Goal: Information Seeking & Learning: Find specific fact

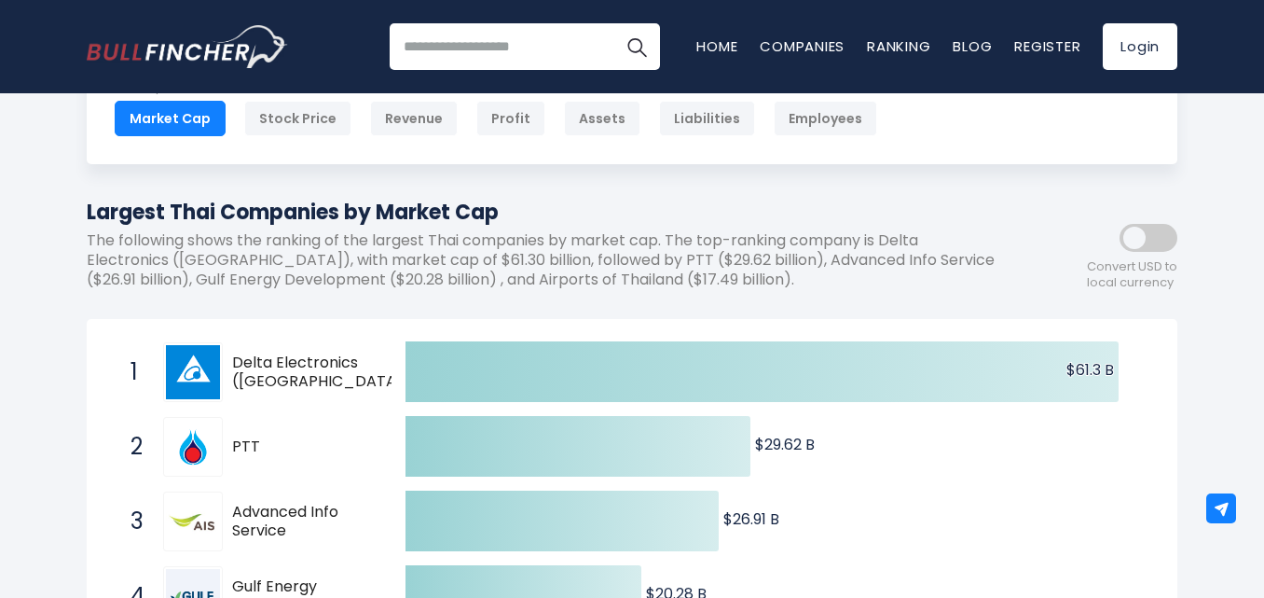
scroll to position [186, 0]
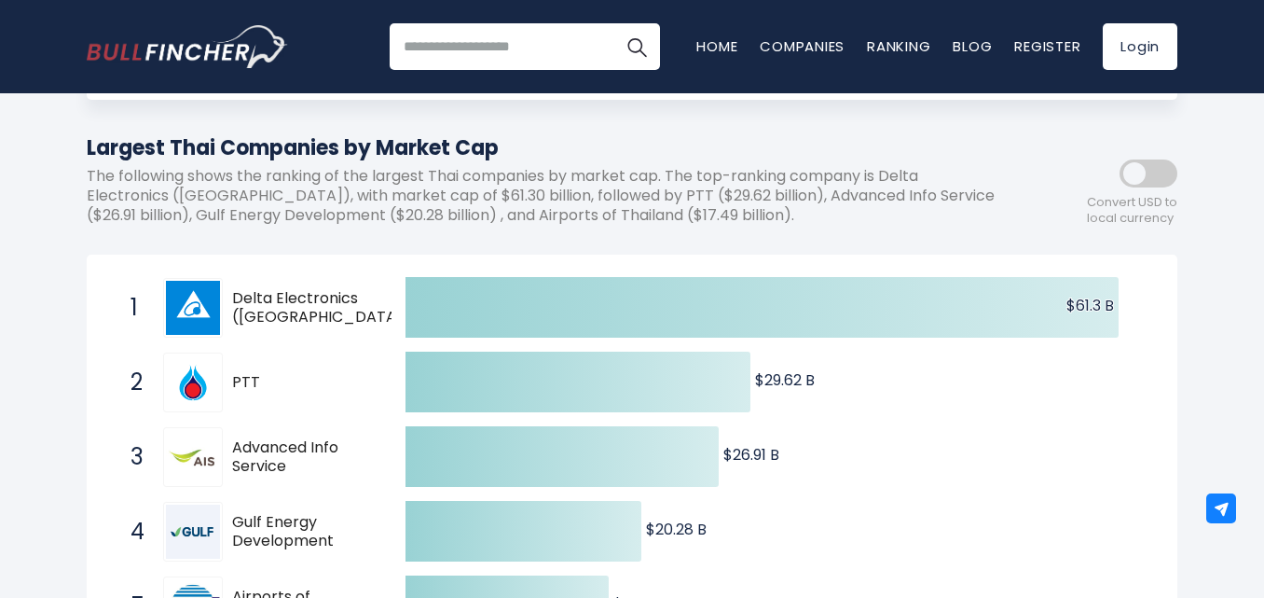
click at [249, 452] on span "Advanced Info Service" at bounding box center [302, 457] width 141 height 39
click at [251, 447] on span "Advanced Info Service" at bounding box center [302, 457] width 141 height 39
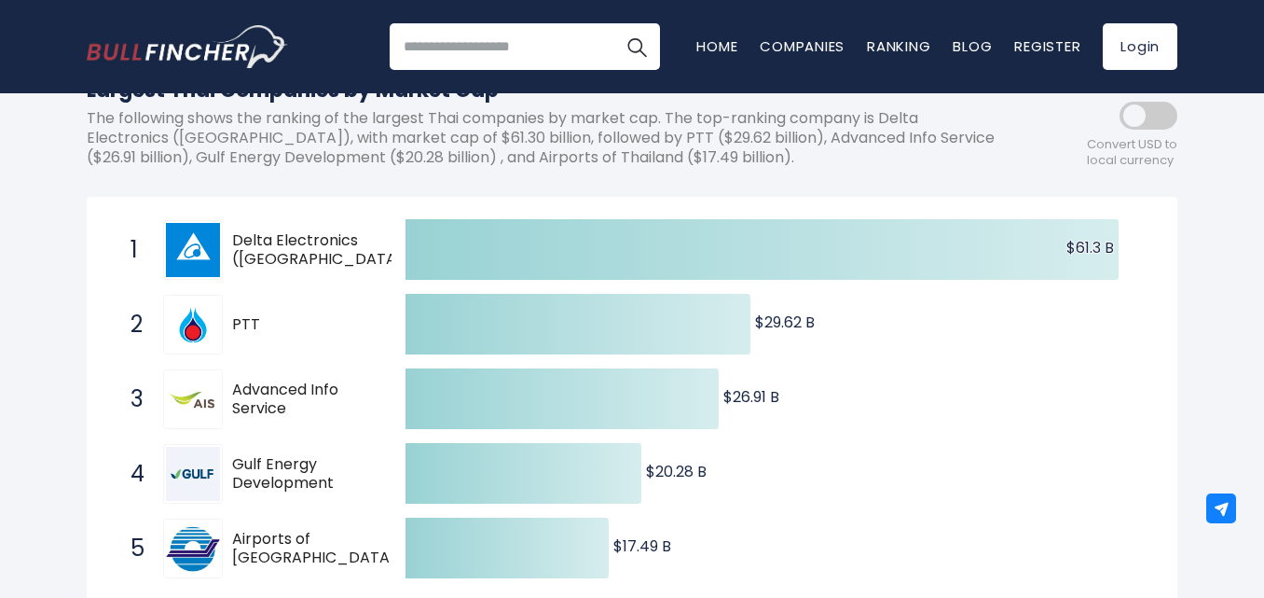
scroll to position [280, 0]
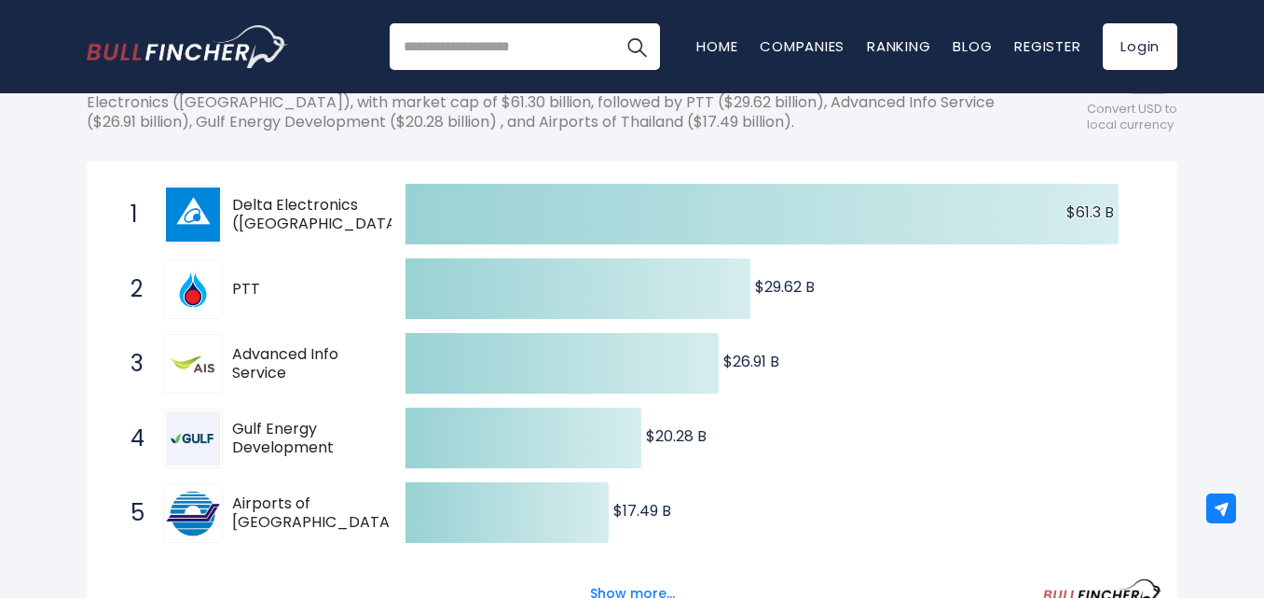
drag, startPoint x: 225, startPoint y: 341, endPoint x: 287, endPoint y: 382, distance: 74.7
click at [287, 382] on div "3 Advanced Info Service ADVANC.BK" at bounding box center [247, 364] width 252 height 60
drag, startPoint x: 236, startPoint y: 349, endPoint x: 307, endPoint y: 390, distance: 81.9
click at [295, 386] on div "3 Advanced Info Service ADVANC.BK" at bounding box center [247, 364] width 252 height 60
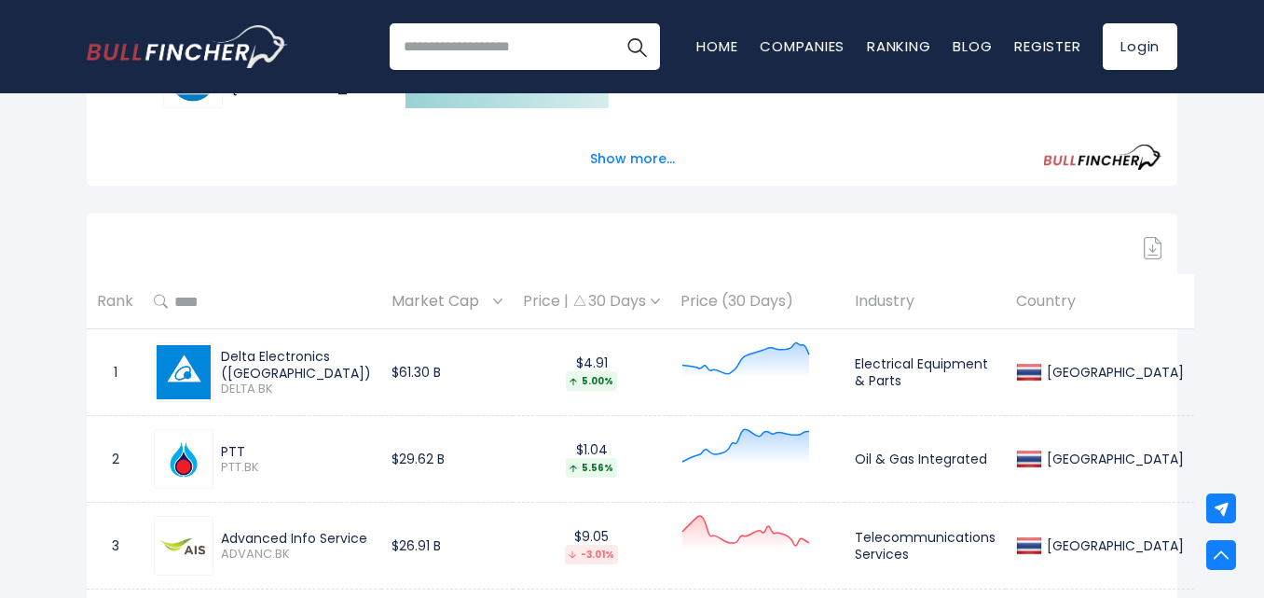
scroll to position [932, 0]
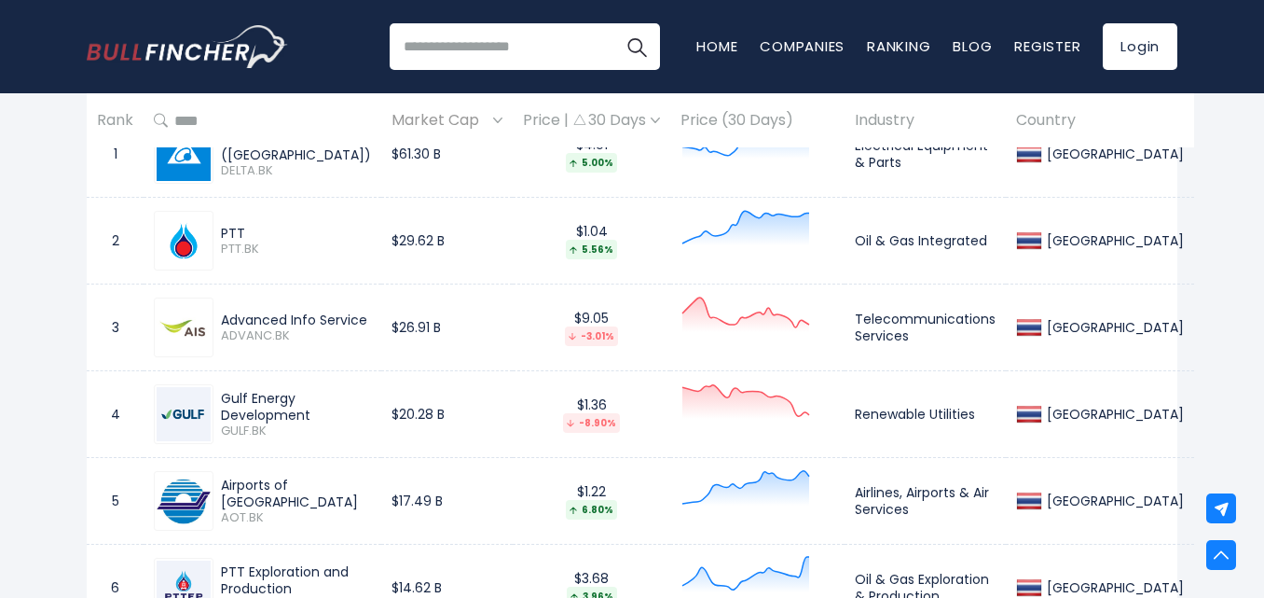
click at [337, 333] on span "ADVANC.BK" at bounding box center [296, 336] width 150 height 16
drag, startPoint x: 397, startPoint y: 320, endPoint x: 214, endPoint y: 323, distance: 182.8
click at [214, 323] on div "Advanced Info Service ADVANC.BK" at bounding box center [292, 327] width 158 height 33
copy div "Advanced Info Service"
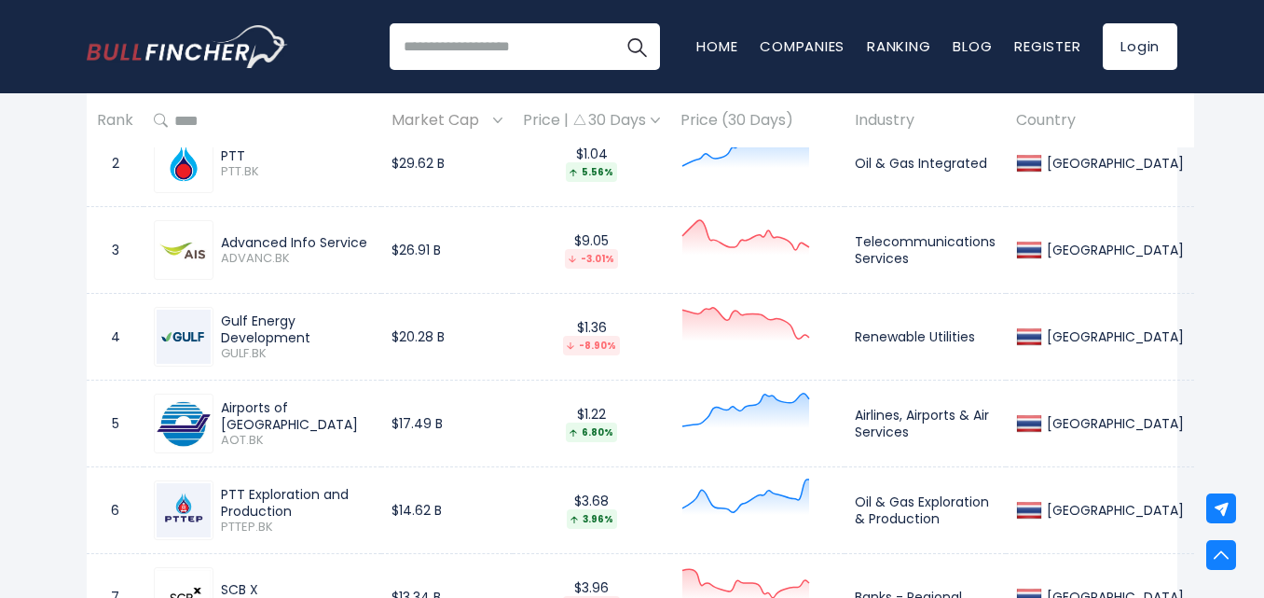
scroll to position [1025, 0]
